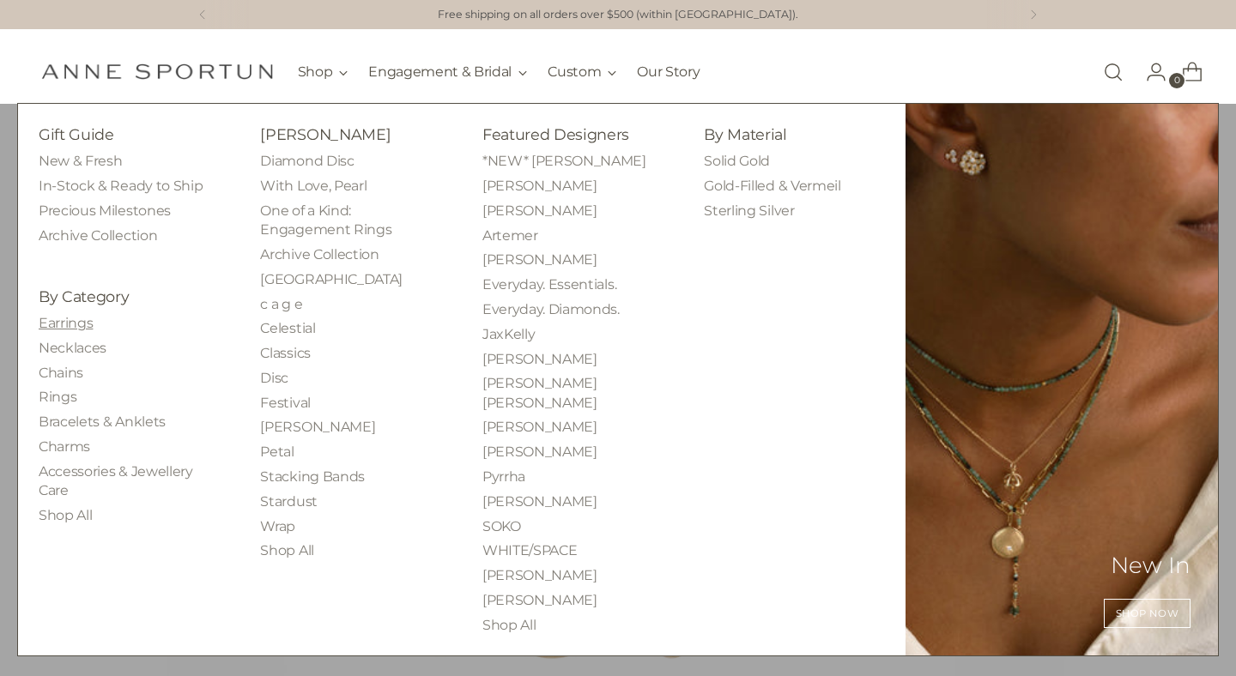
click at [82, 322] on link "Earrings" at bounding box center [66, 323] width 54 height 16
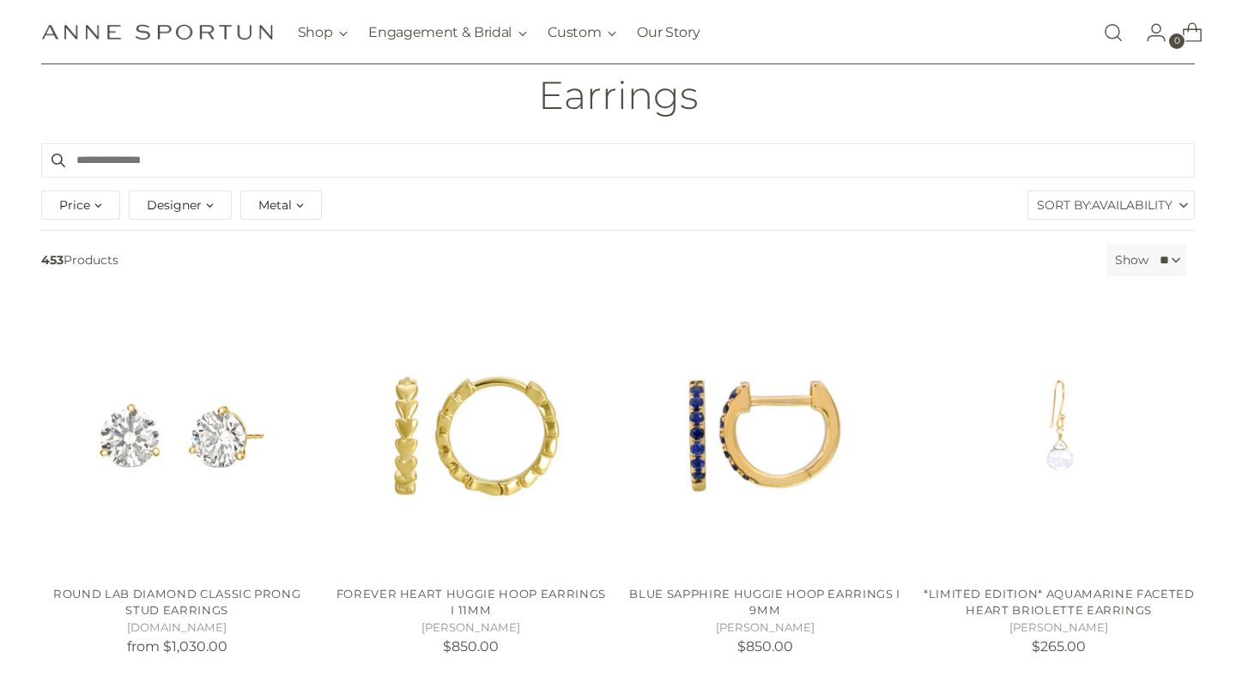
scroll to position [126, 0]
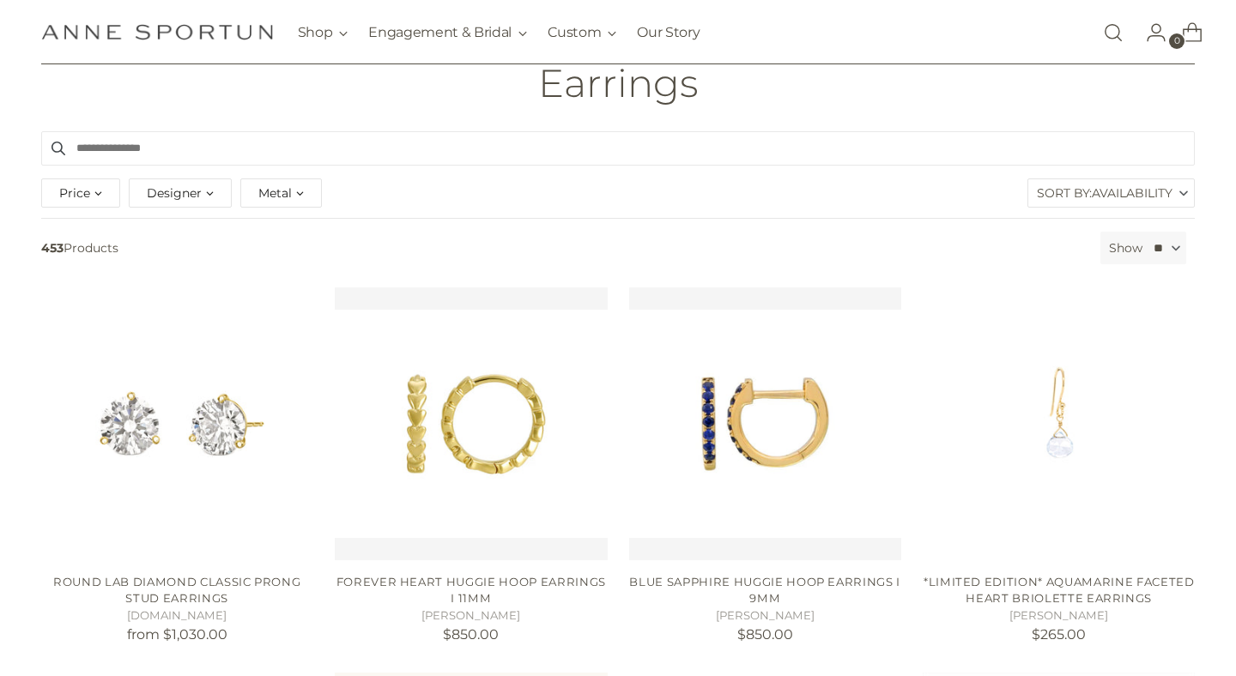
click at [1123, 188] on span "Availability" at bounding box center [1132, 192] width 81 height 27
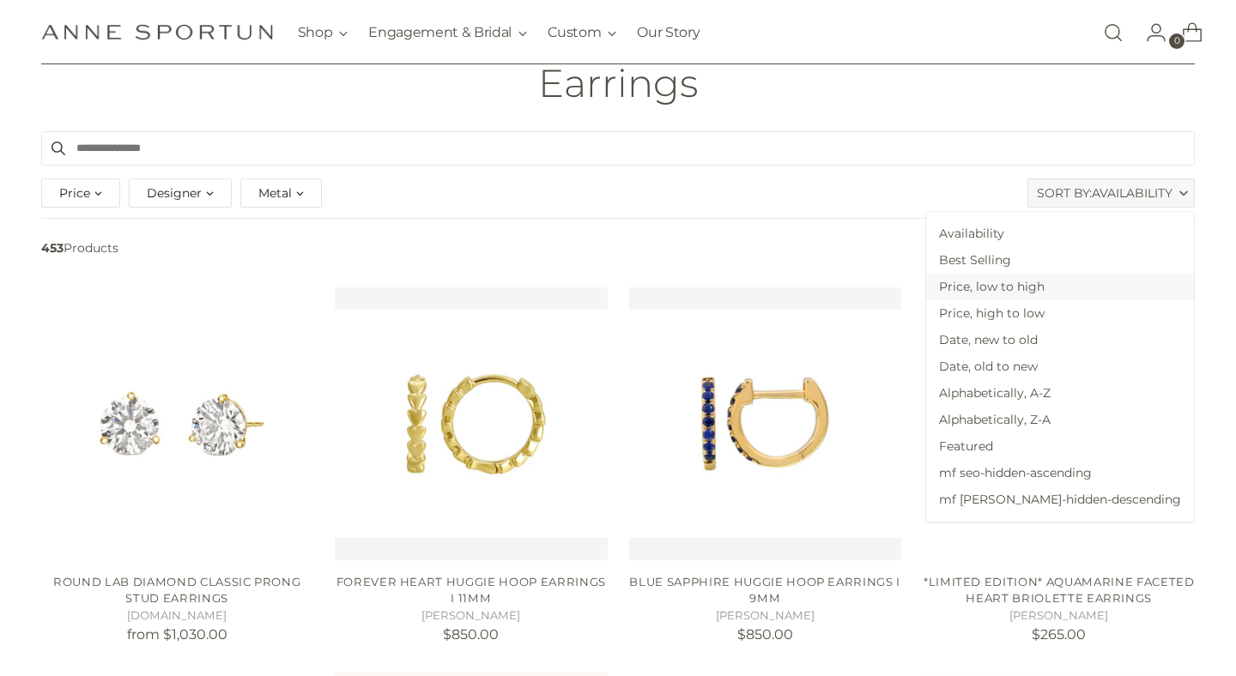
click at [1083, 288] on span "Price, low to high" at bounding box center [1060, 287] width 268 height 27
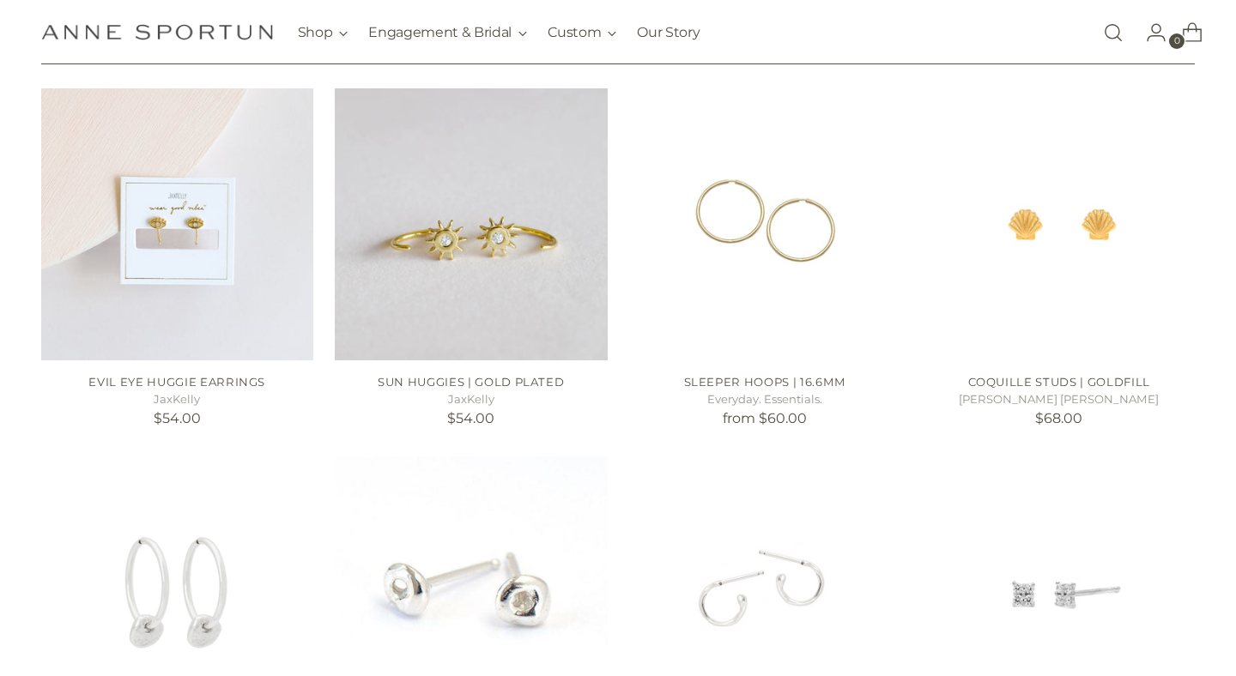
scroll to position [712, 0]
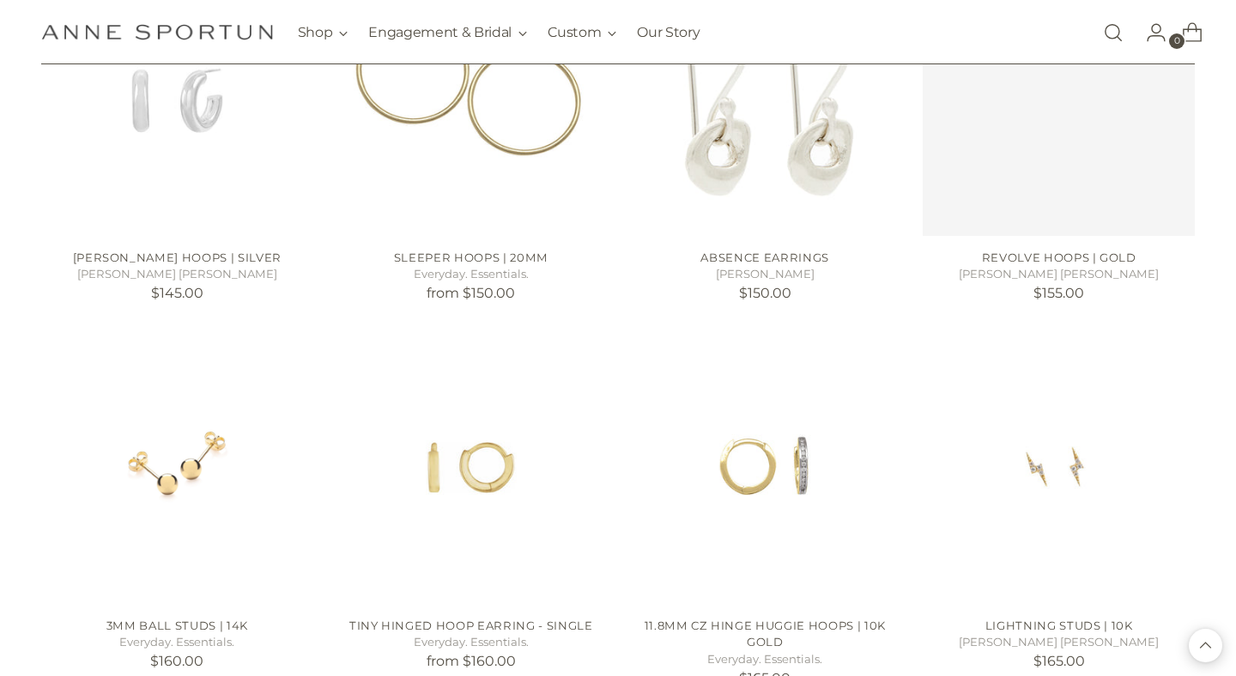
scroll to position [4169, 0]
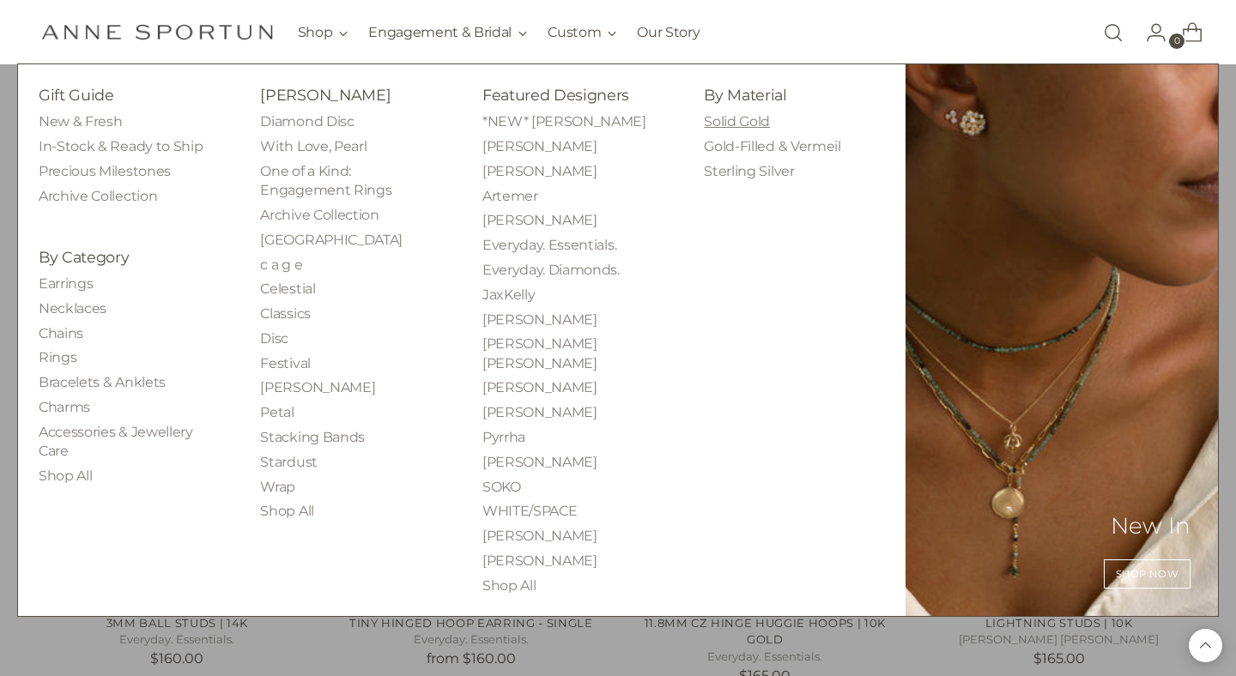
click at [747, 124] on link "Solid Gold" at bounding box center [737, 121] width 66 height 16
click at [748, 151] on link "Gold-Filled & Vermeil" at bounding box center [772, 146] width 136 height 16
click at [743, 176] on link "Sterling Silver" at bounding box center [749, 171] width 90 height 16
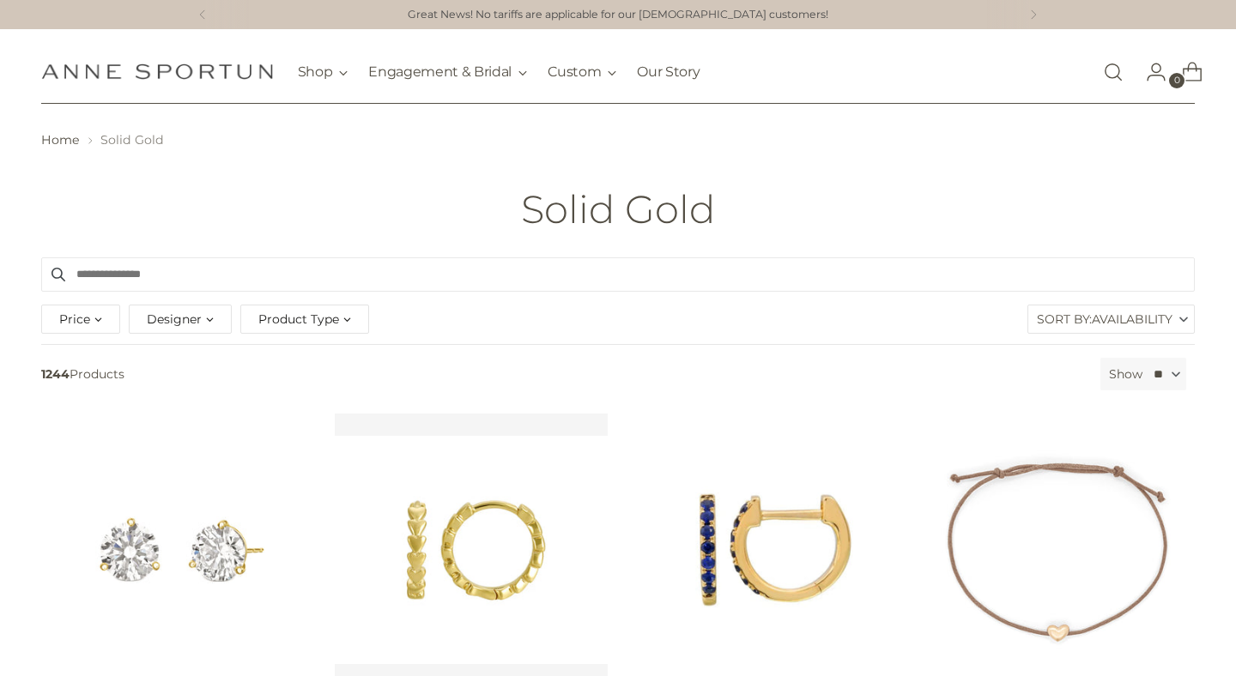
click at [1155, 320] on span "Availability" at bounding box center [1132, 319] width 81 height 27
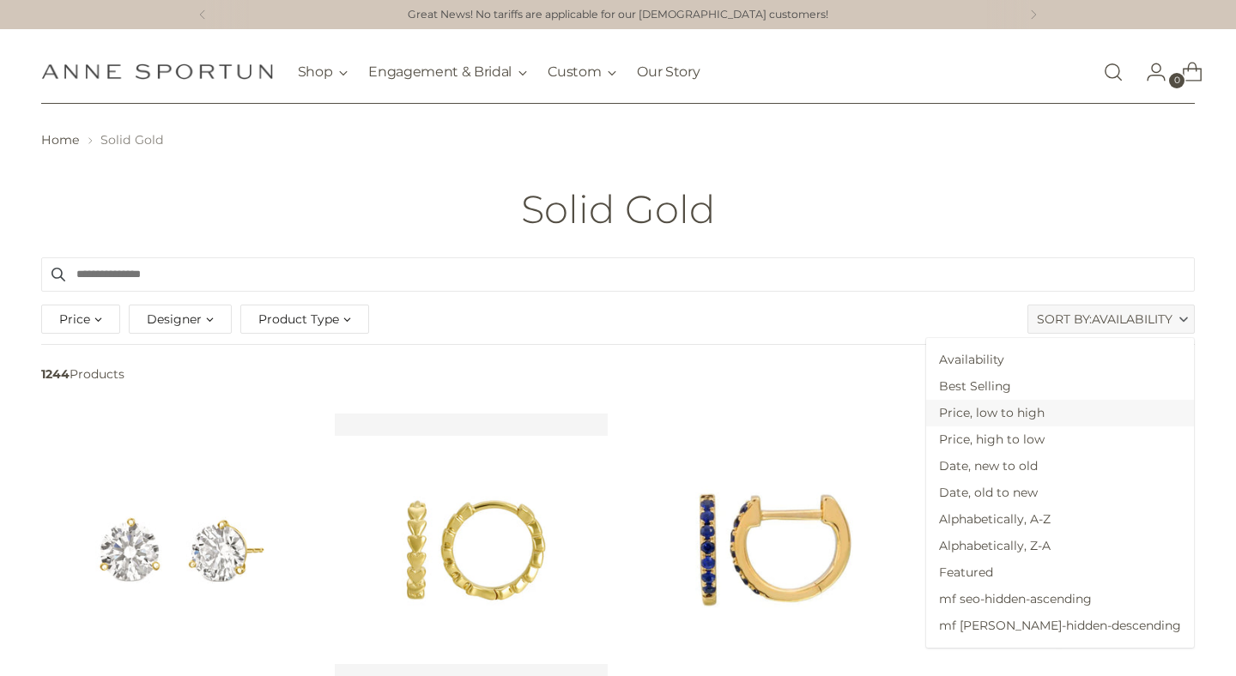
click at [1105, 419] on span "Price, low to high" at bounding box center [1060, 413] width 268 height 27
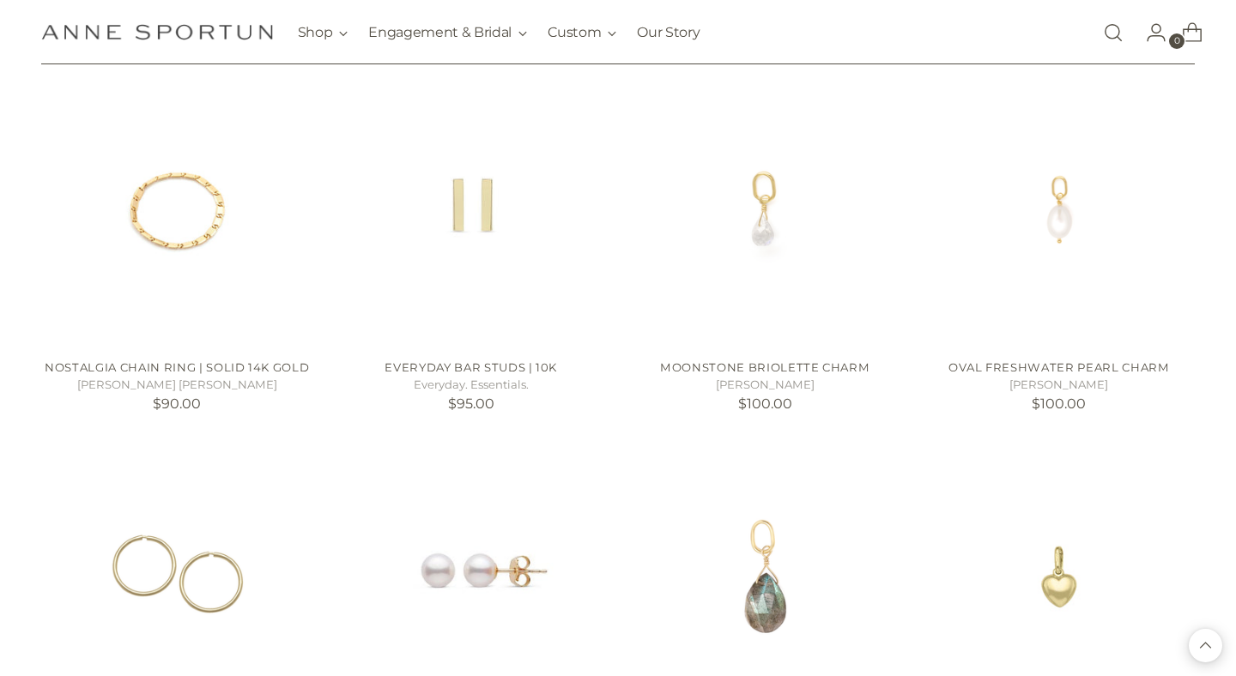
scroll to position [1444, 0]
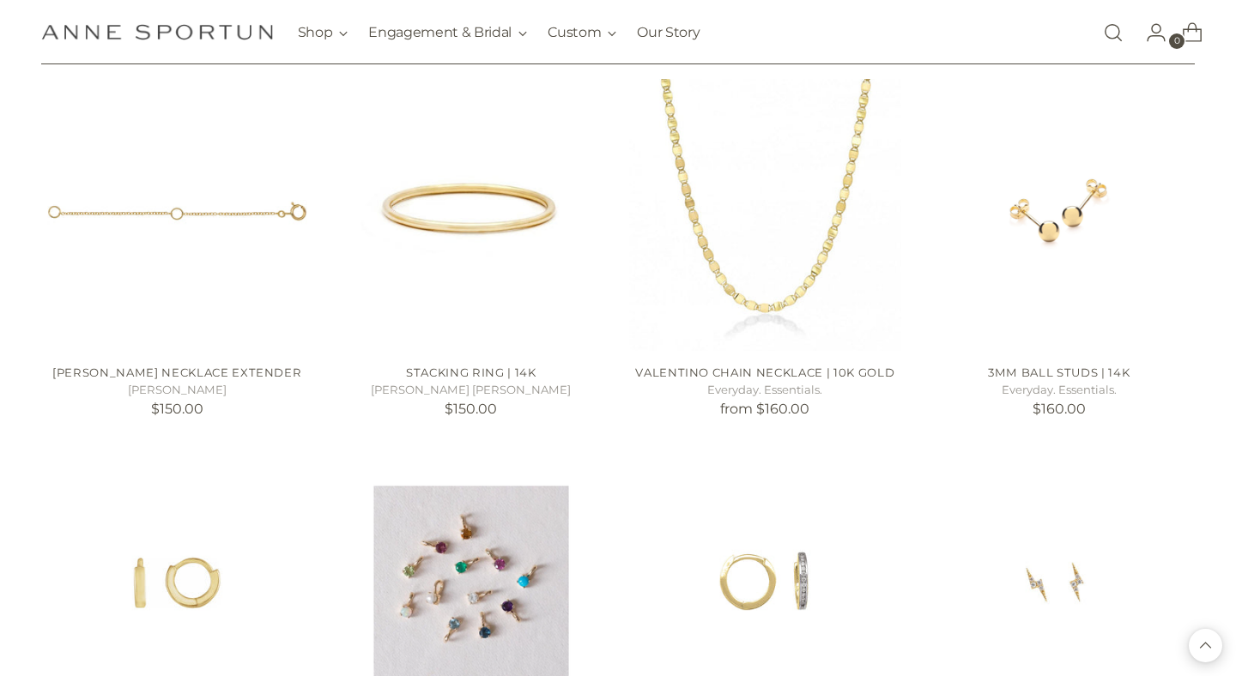
scroll to position [2938, 0]
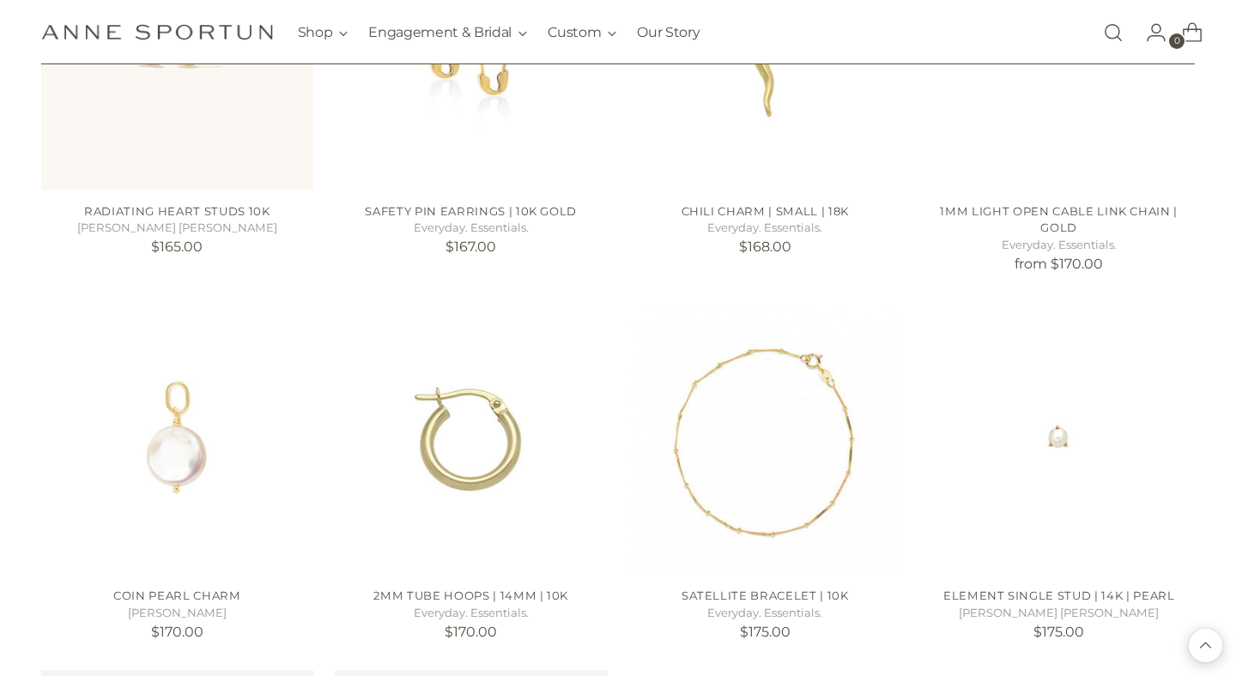
scroll to position [3880, 0]
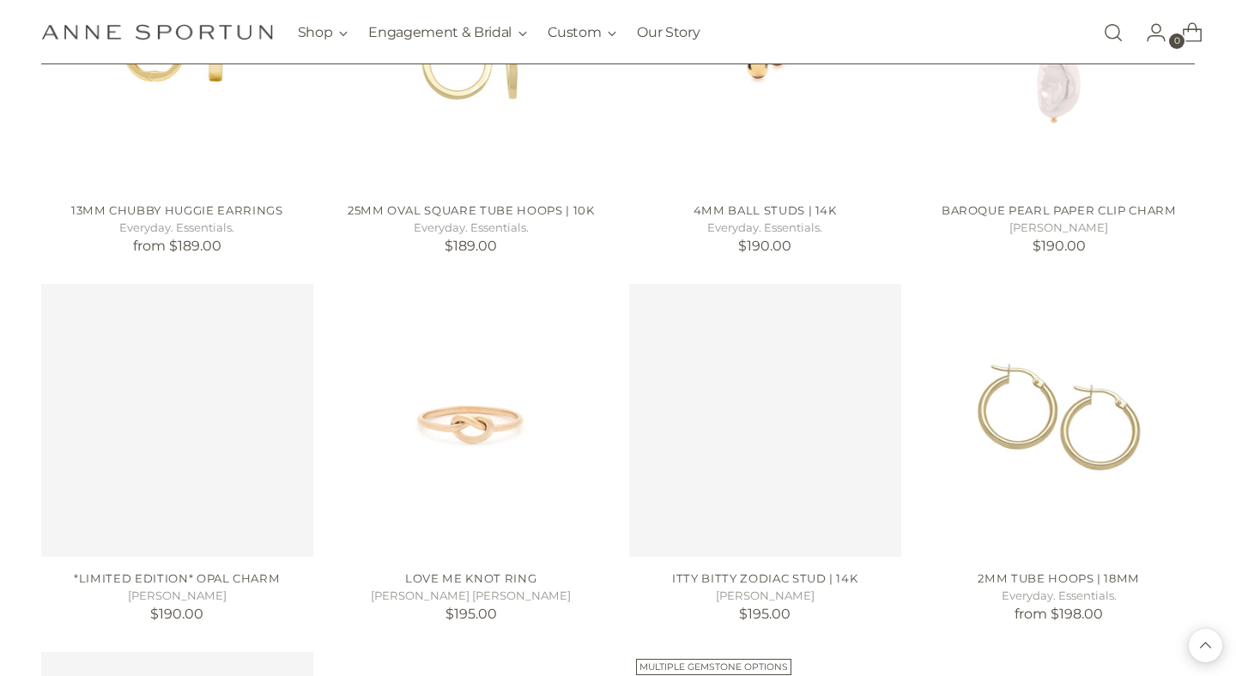
scroll to position [6855, 0]
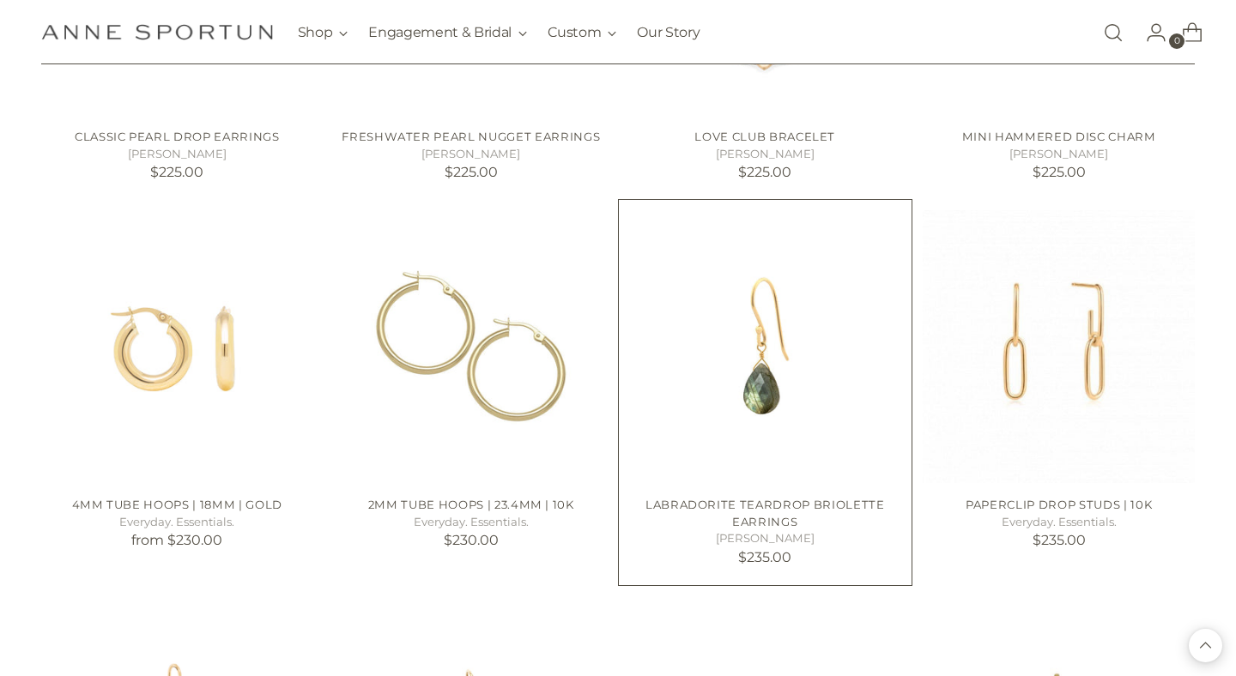
scroll to position [8744, 0]
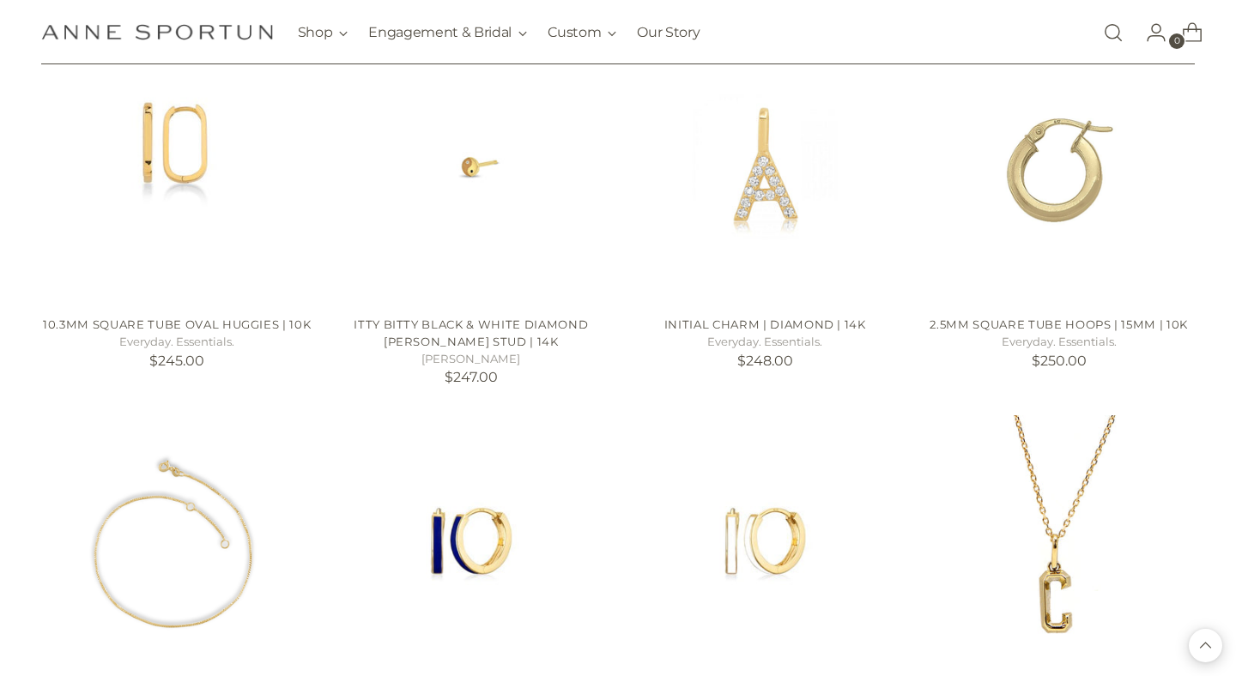
scroll to position [10066, 0]
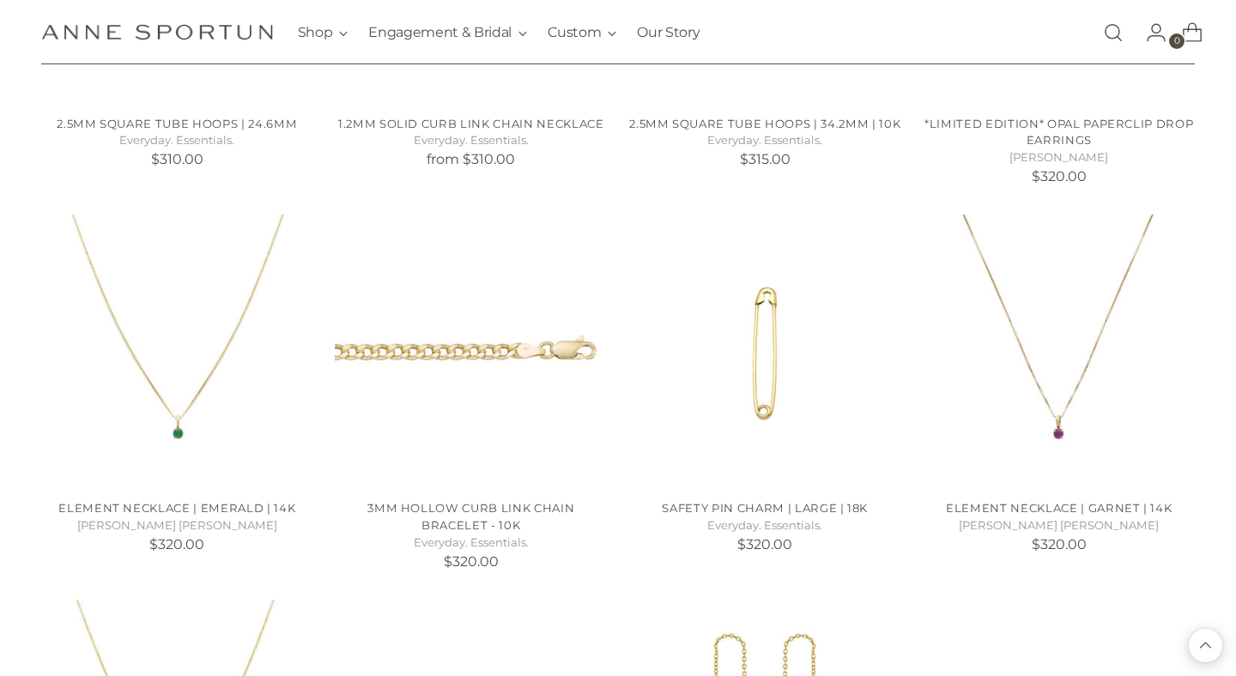
scroll to position [13415, 0]
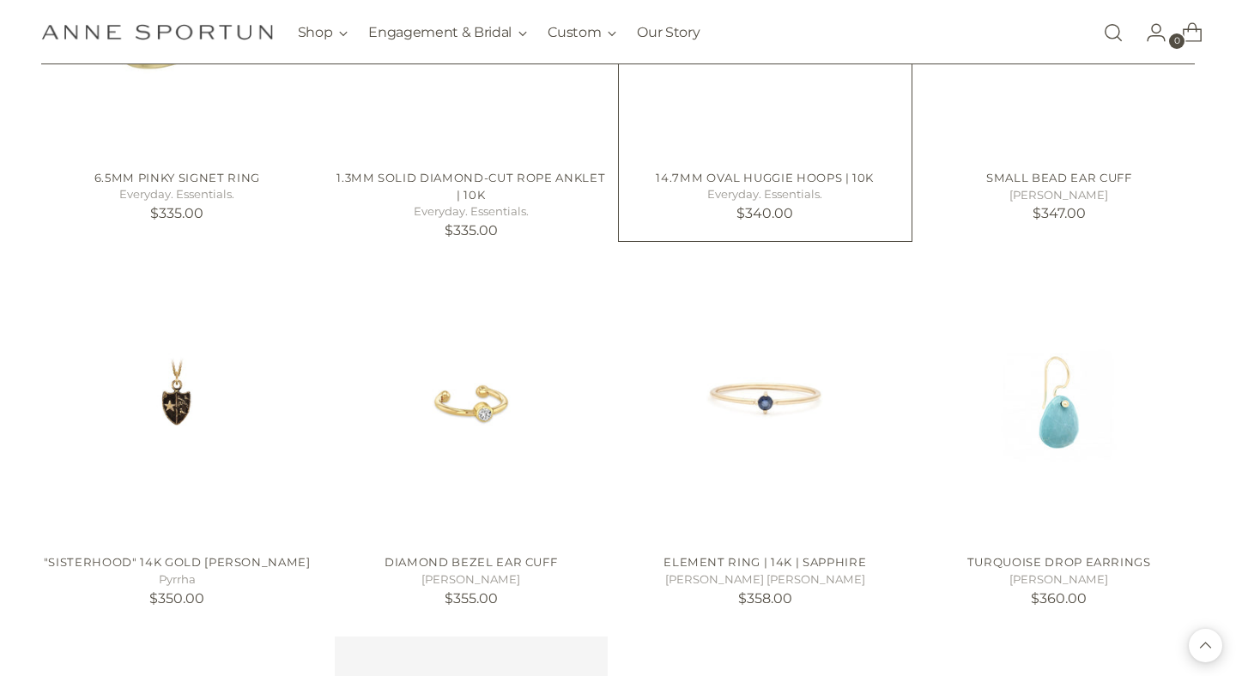
scroll to position [14443, 0]
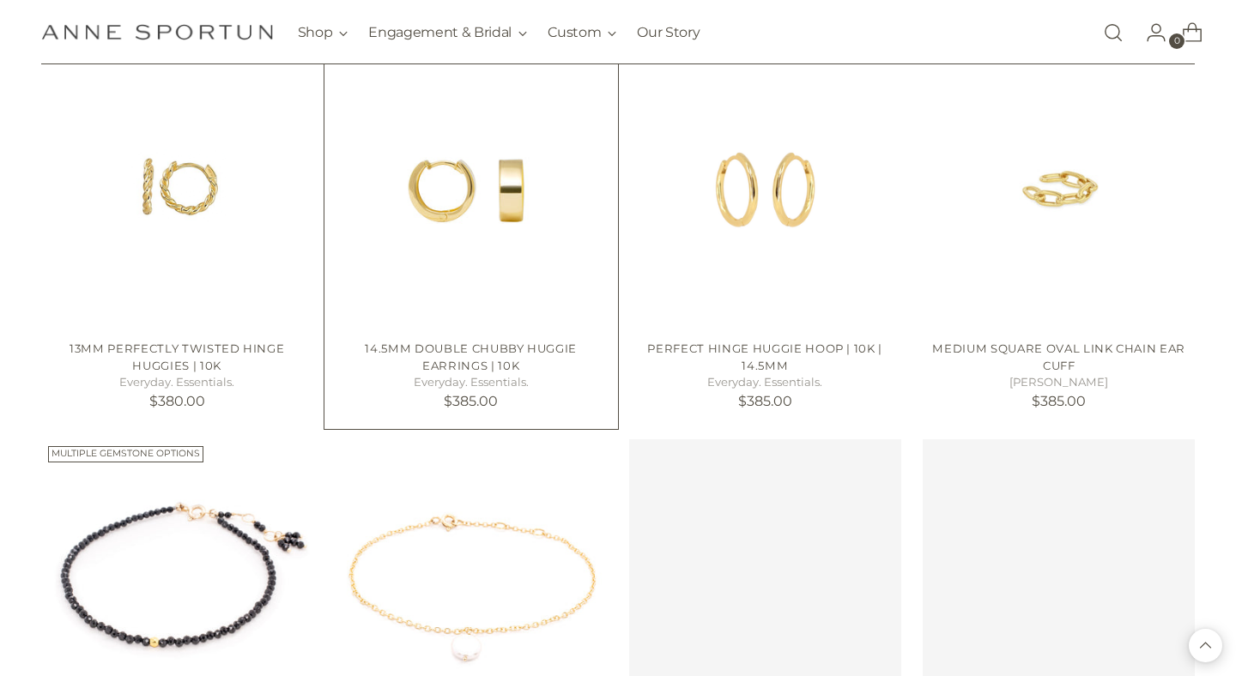
scroll to position [15953, 0]
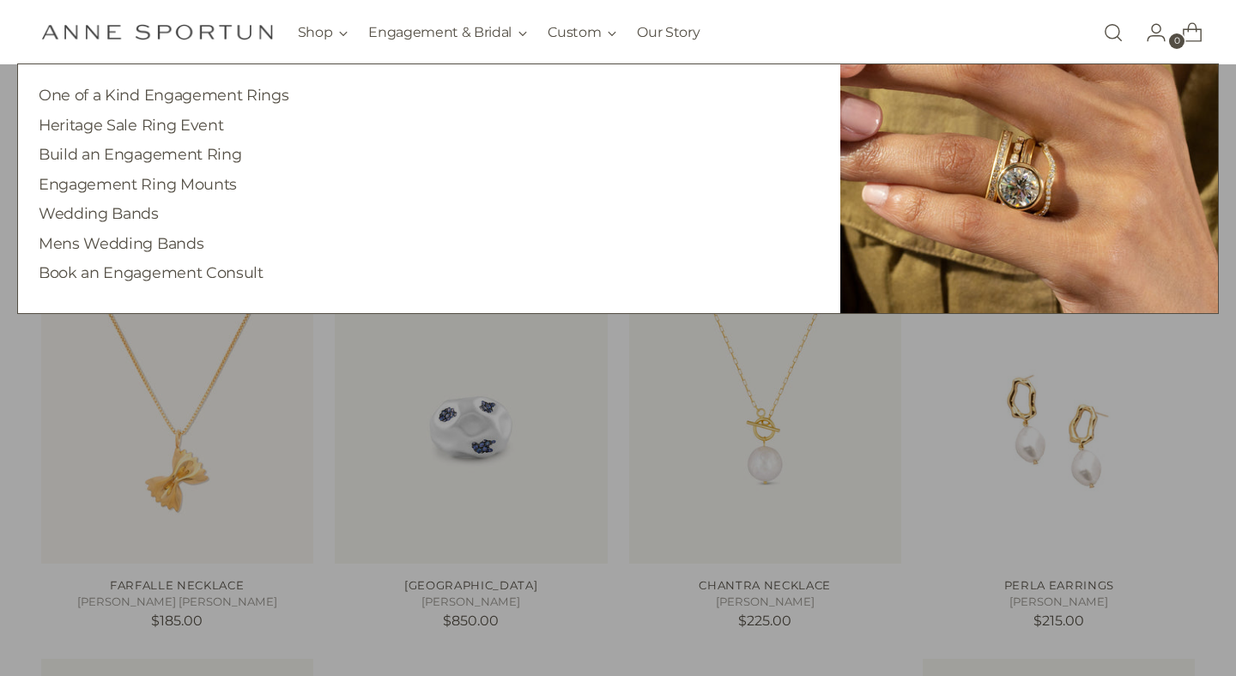
scroll to position [172, 0]
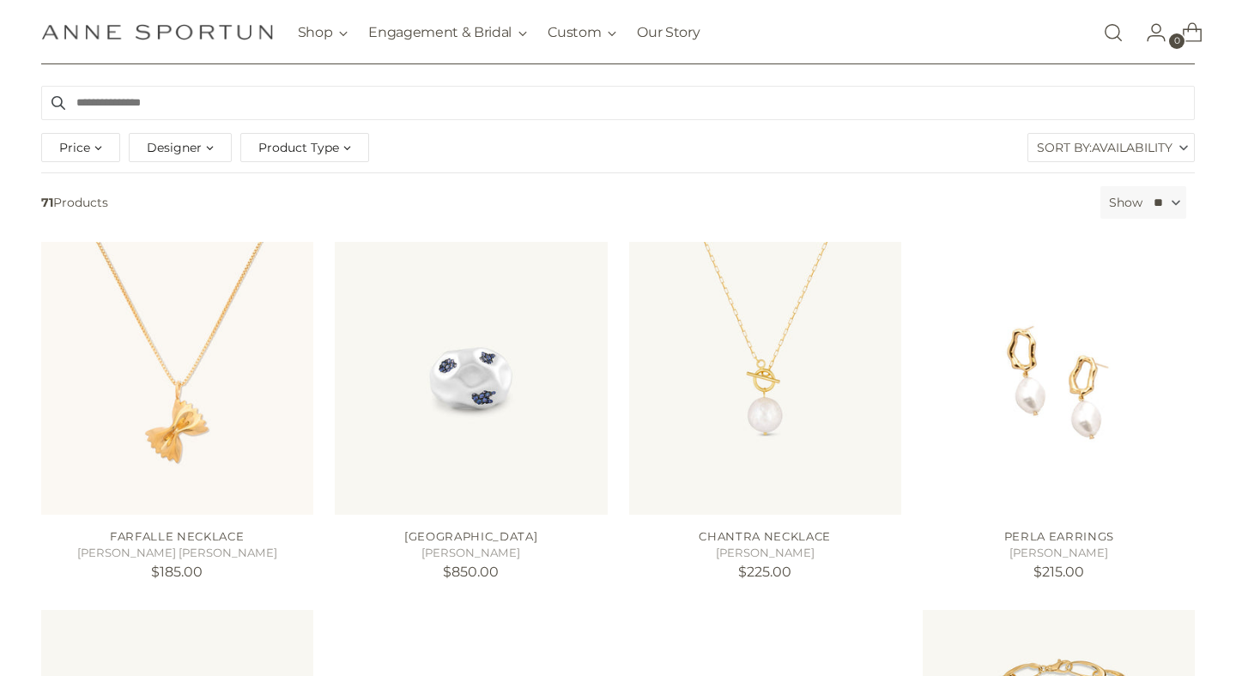
click at [1152, 197] on select "** ** ** **" at bounding box center [1166, 202] width 42 height 33
click at [1044, 410] on img "PERLA EARRINGS" at bounding box center [1059, 378] width 273 height 273
click at [1154, 213] on select "** ** ** **" at bounding box center [1166, 202] width 42 height 33
click at [1104, 156] on span "Availability" at bounding box center [1132, 147] width 81 height 27
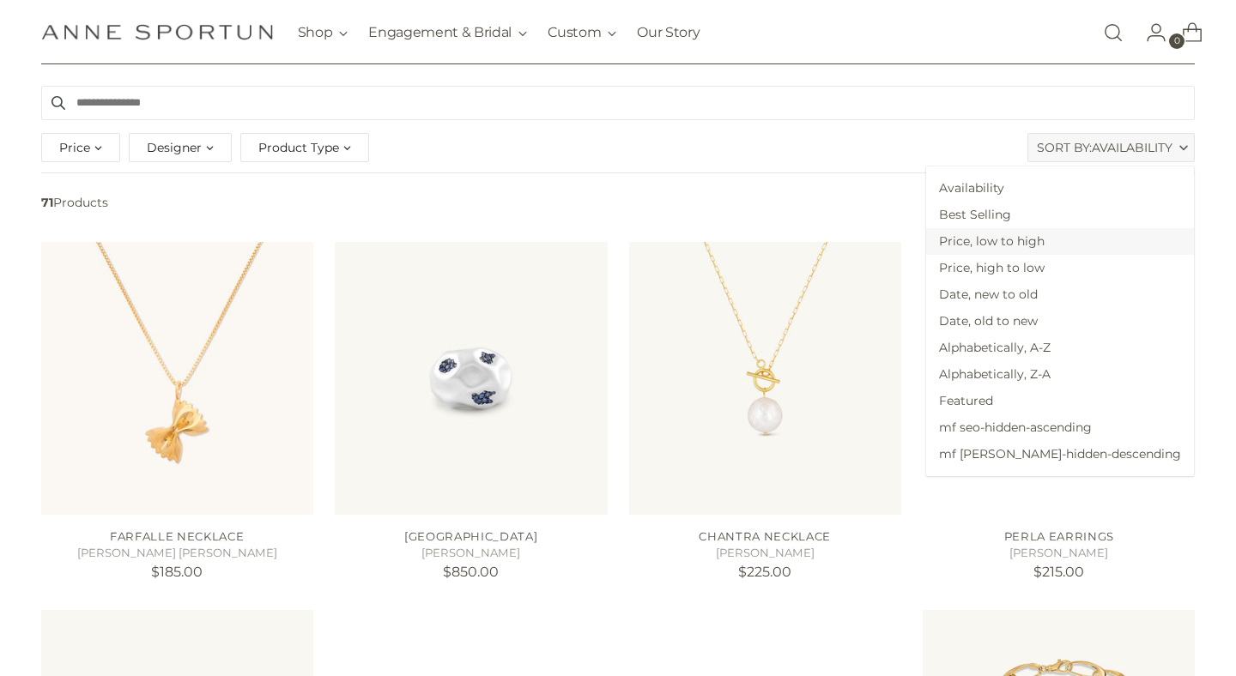
click at [1083, 249] on span "Price, low to high" at bounding box center [1060, 241] width 268 height 27
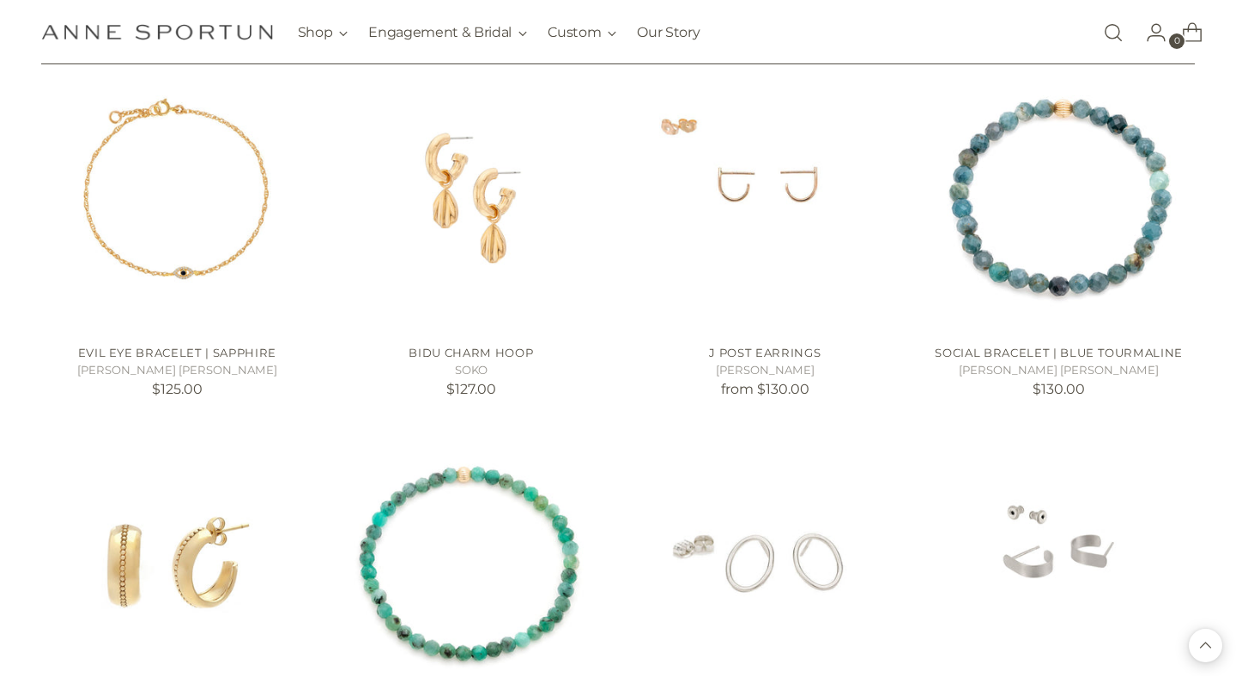
scroll to position [1479, 0]
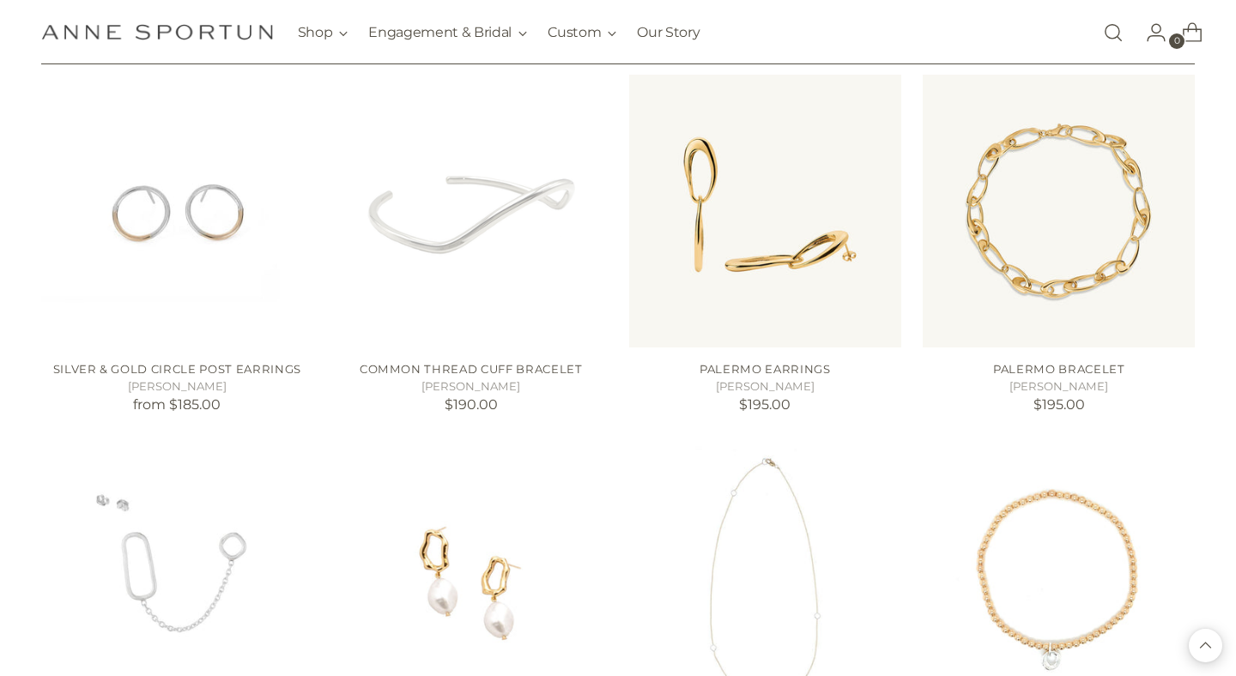
scroll to position [2952, 0]
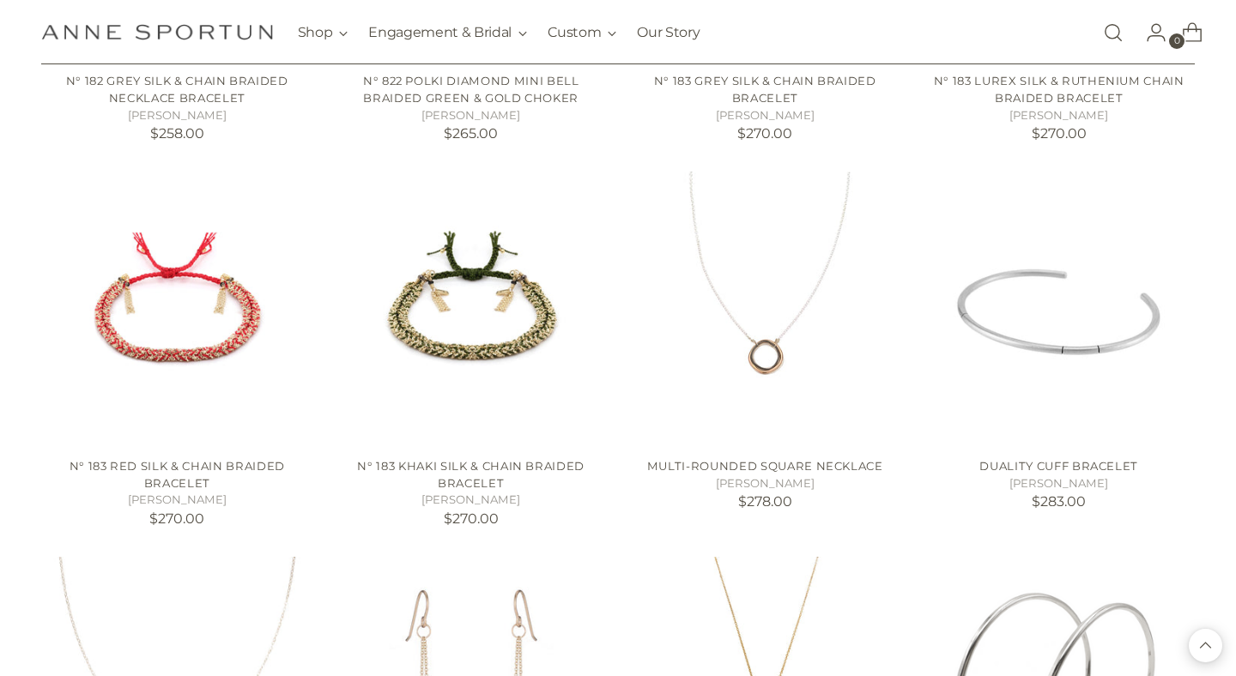
scroll to position [4378, 0]
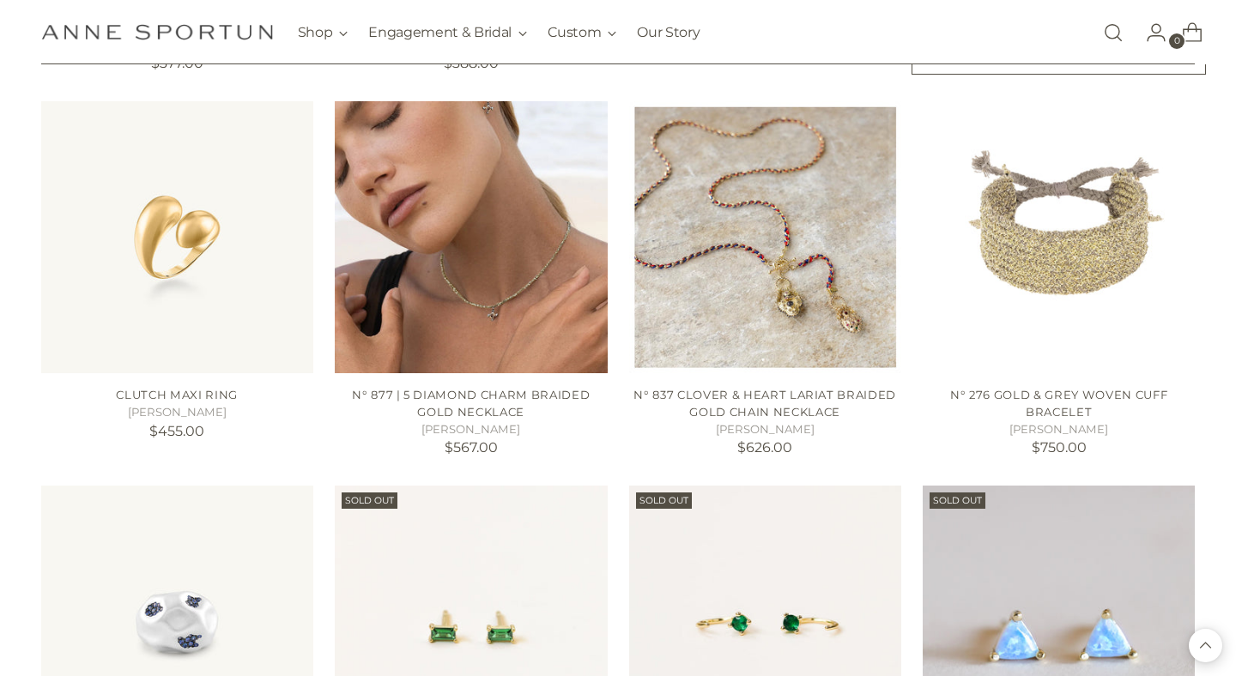
scroll to position [5958, 0]
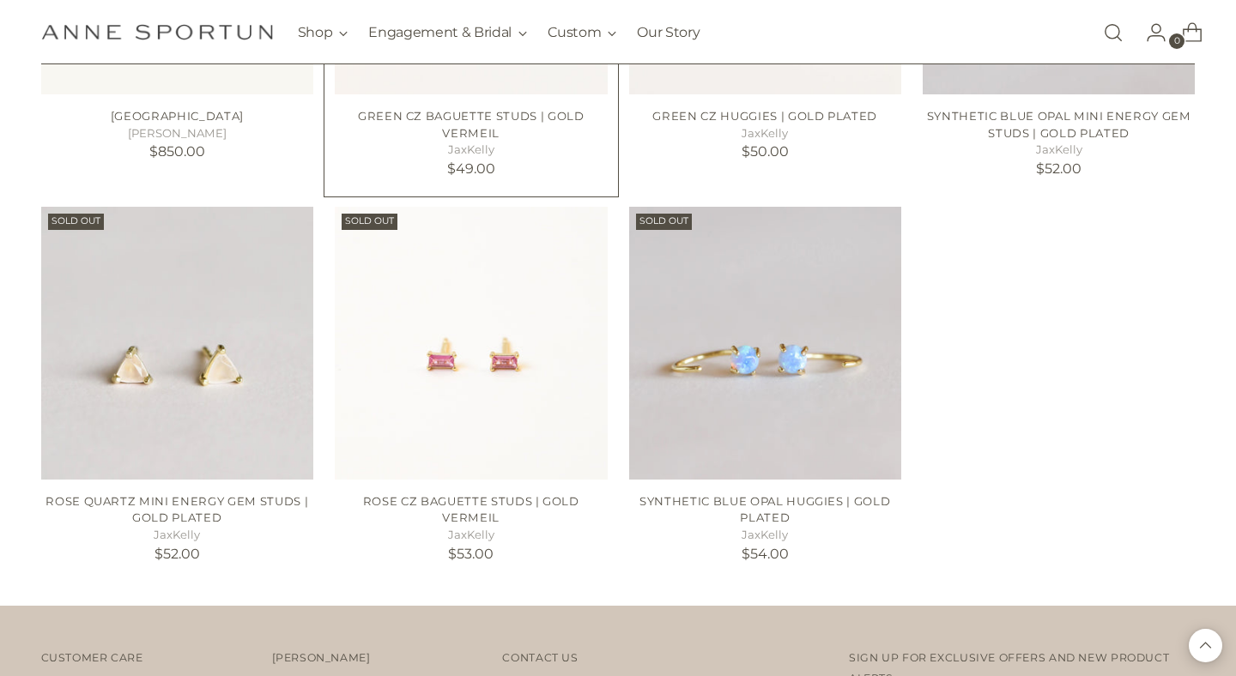
scroll to position [6621, 0]
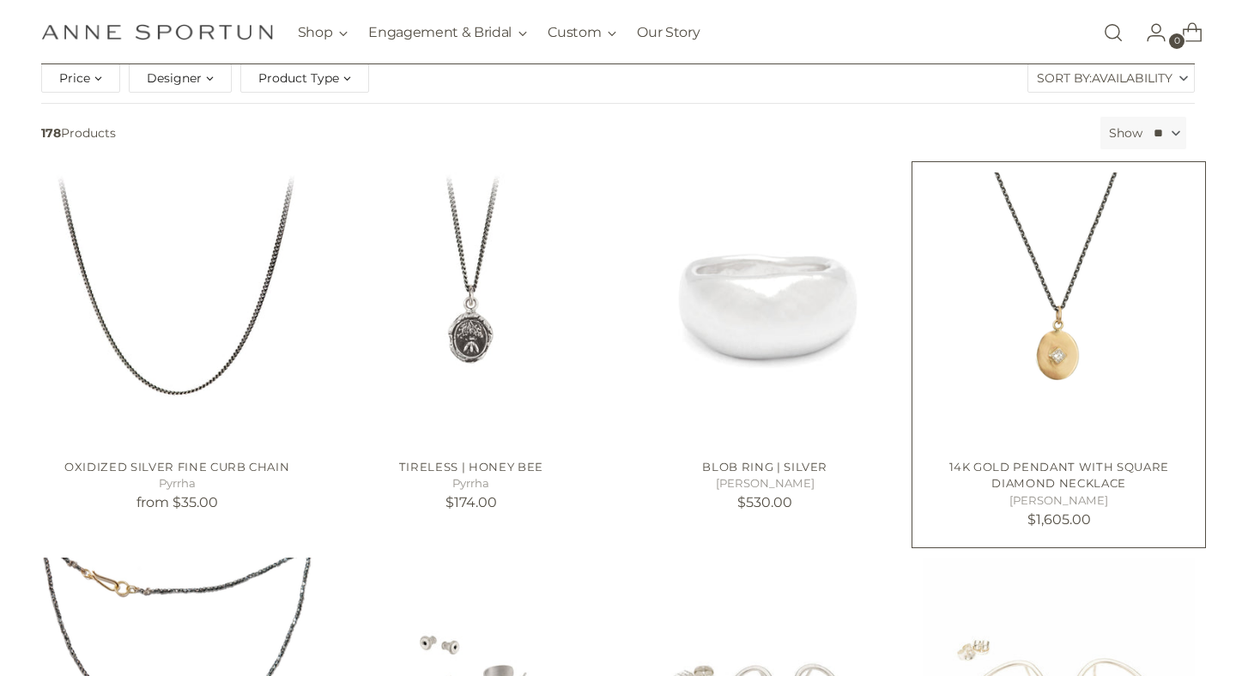
scroll to position [130, 0]
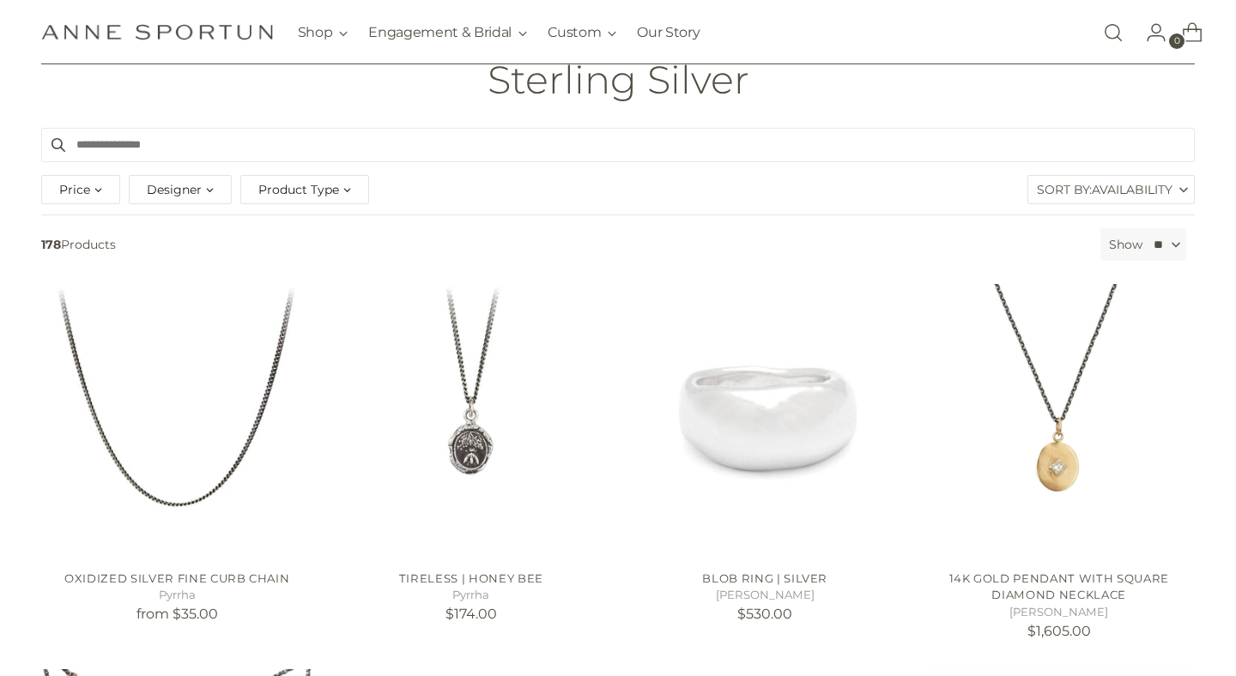
click at [1171, 199] on span "Availability" at bounding box center [1132, 189] width 81 height 27
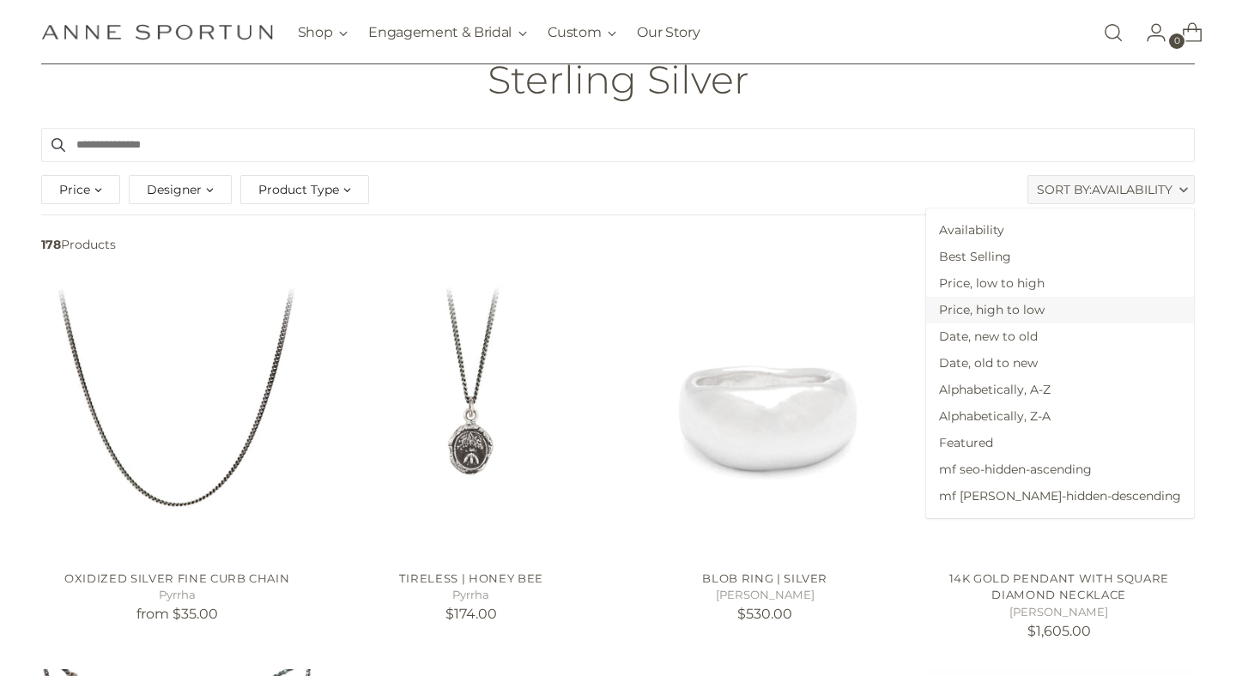
click at [1088, 310] on span "Price, high to low" at bounding box center [1060, 310] width 268 height 27
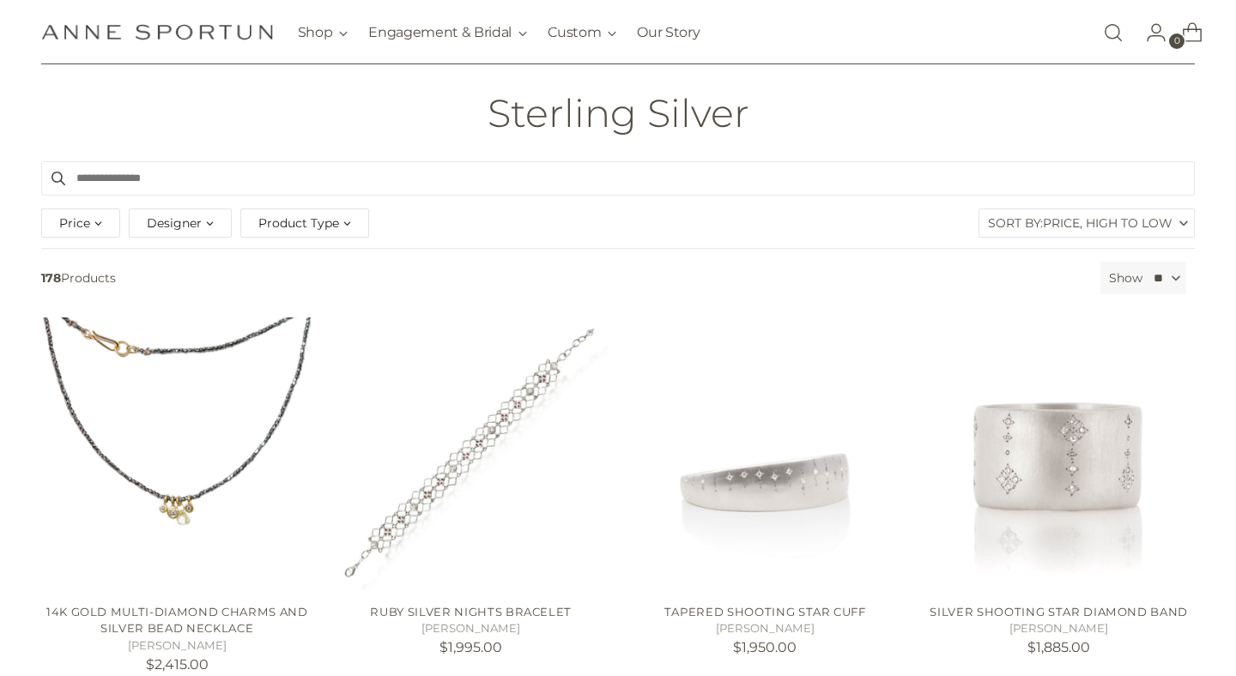
scroll to position [70, 0]
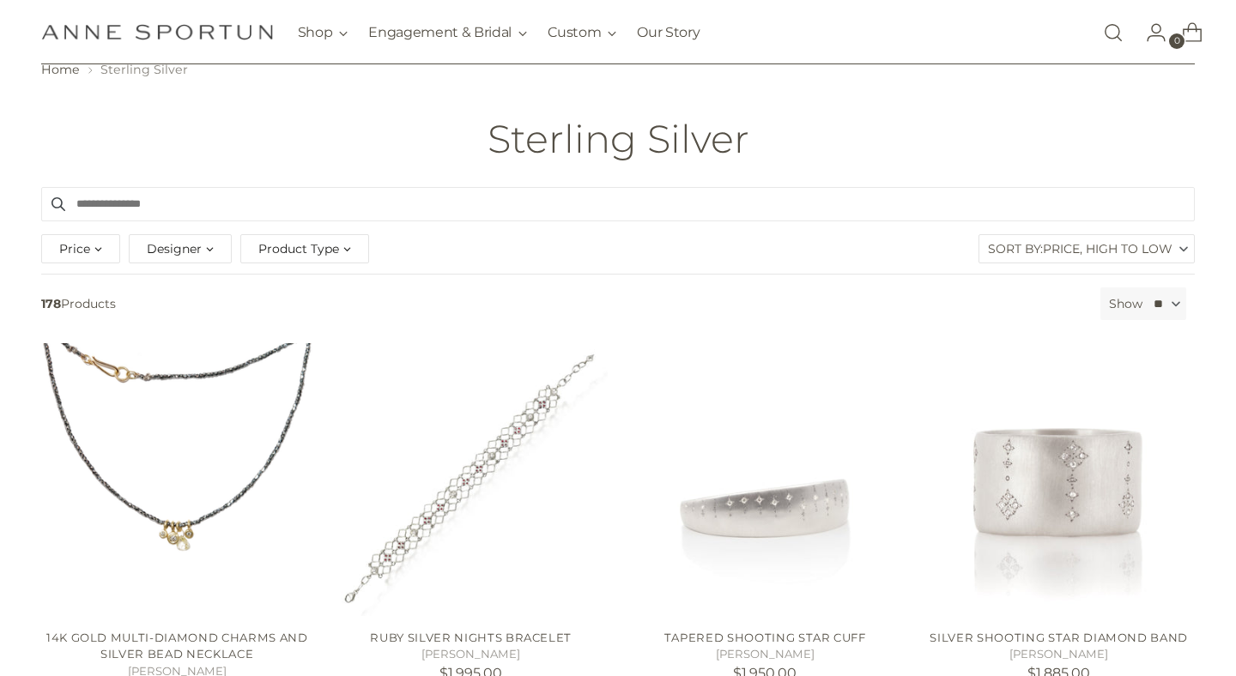
click at [94, 253] on div "Price" at bounding box center [80, 248] width 79 height 29
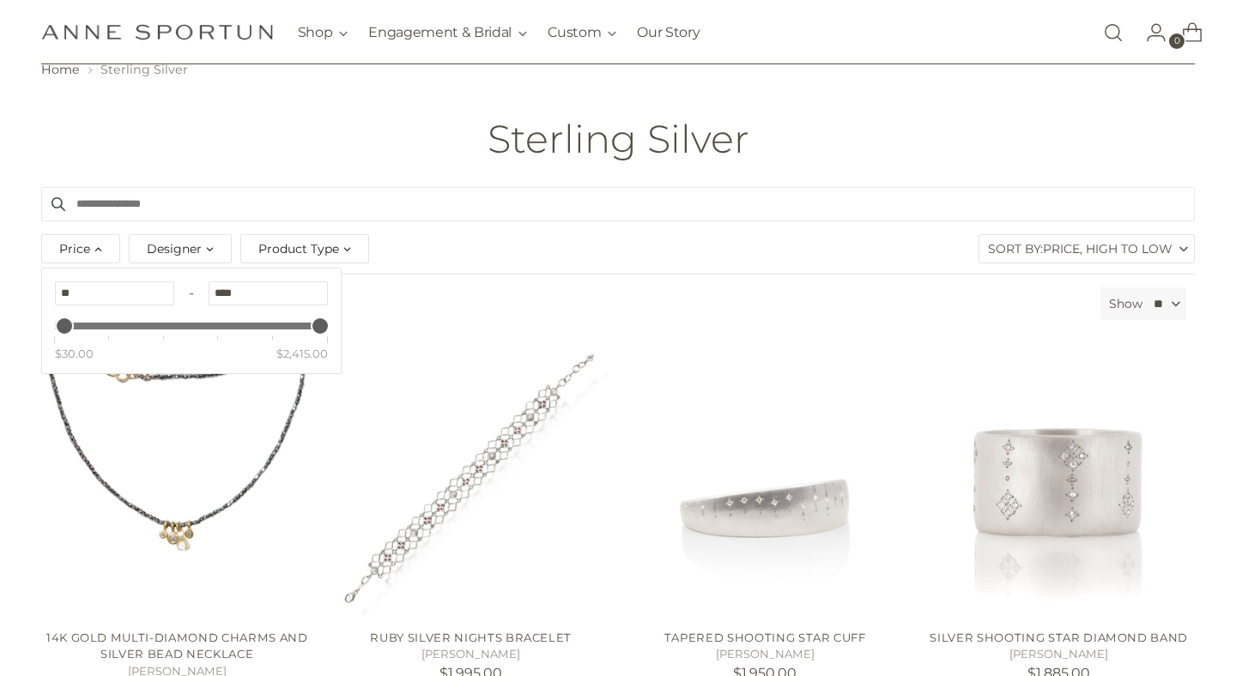
click at [233, 292] on input "****" at bounding box center [268, 294] width 119 height 24
type input "***"
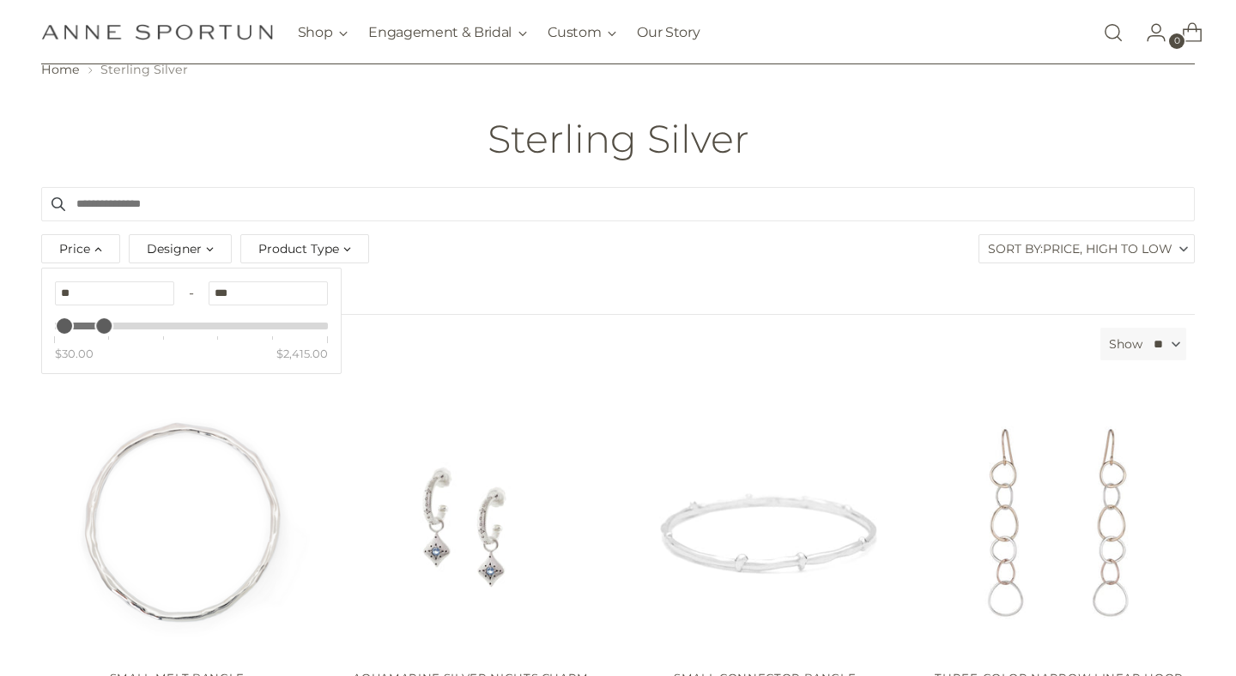
click at [88, 250] on div "Price" at bounding box center [80, 248] width 79 height 29
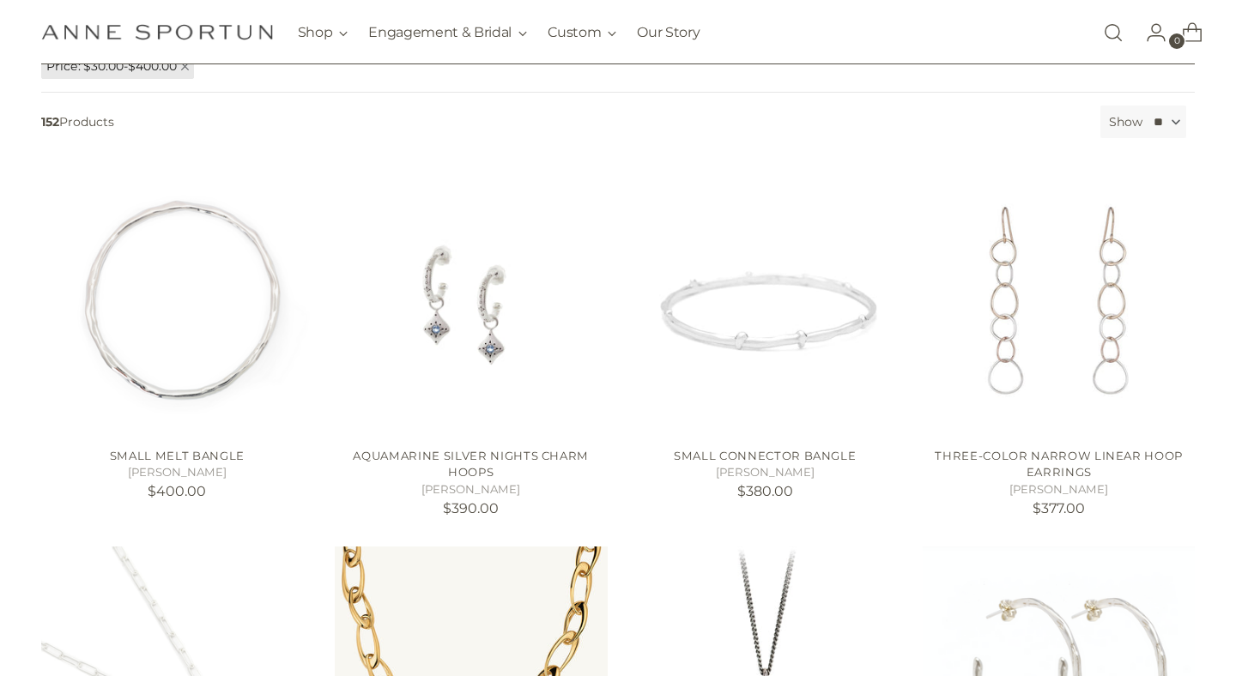
scroll to position [294, 0]
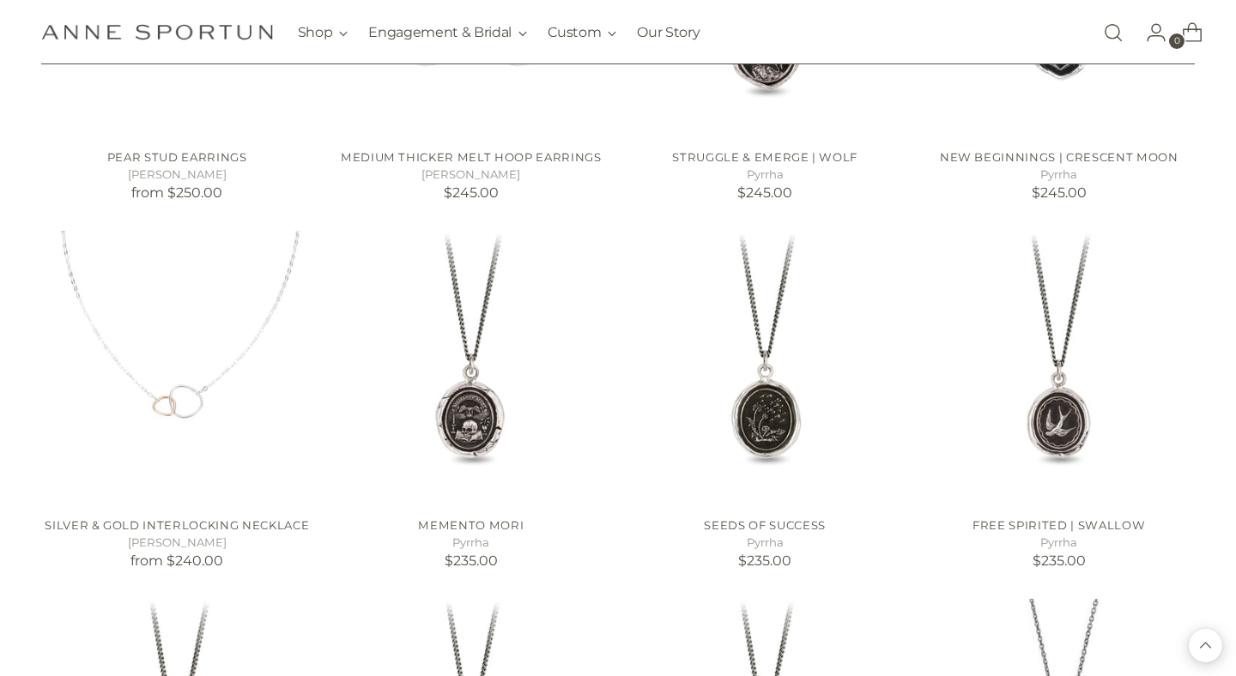
scroll to position [5167, 0]
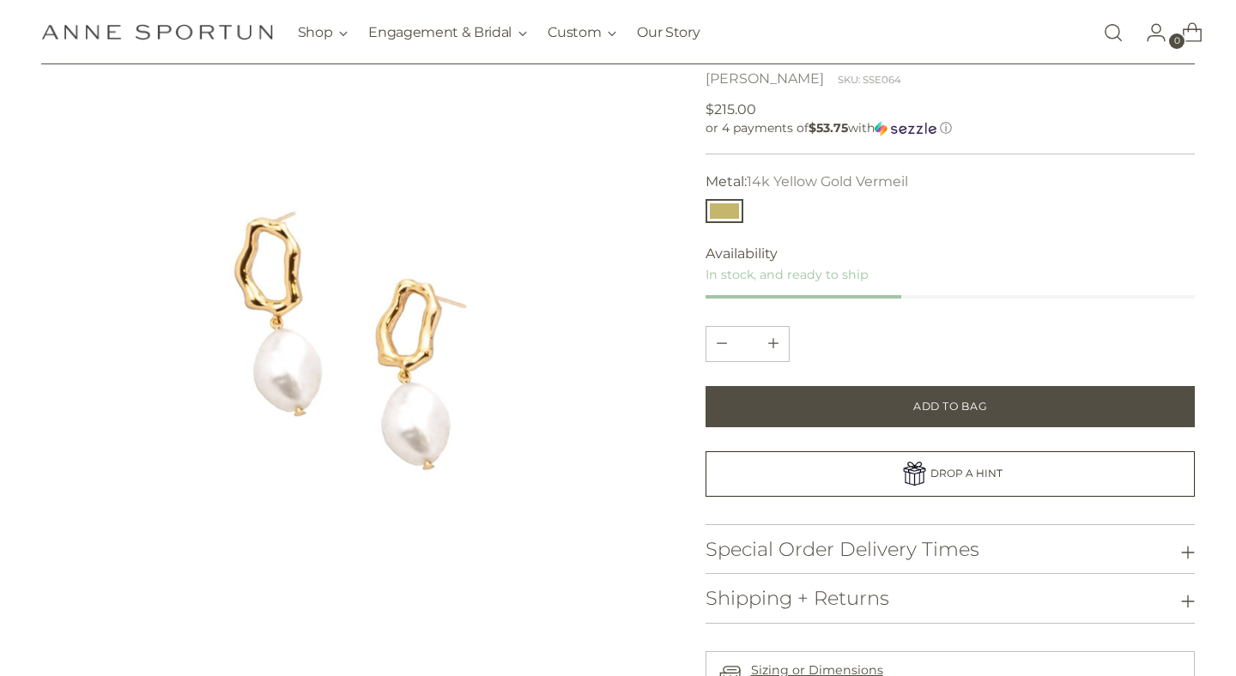
scroll to position [149, 0]
